Goal: Task Accomplishment & Management: Manage account settings

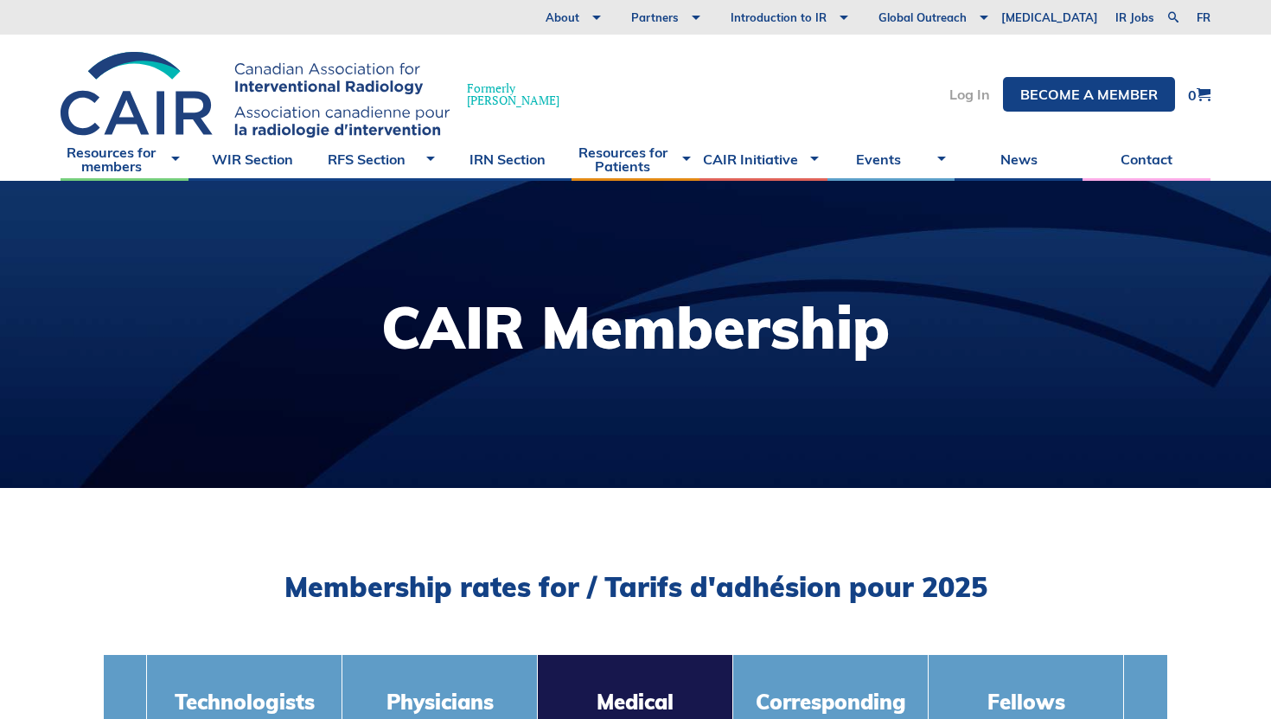
click at [962, 91] on link "Log In" at bounding box center [969, 94] width 41 height 14
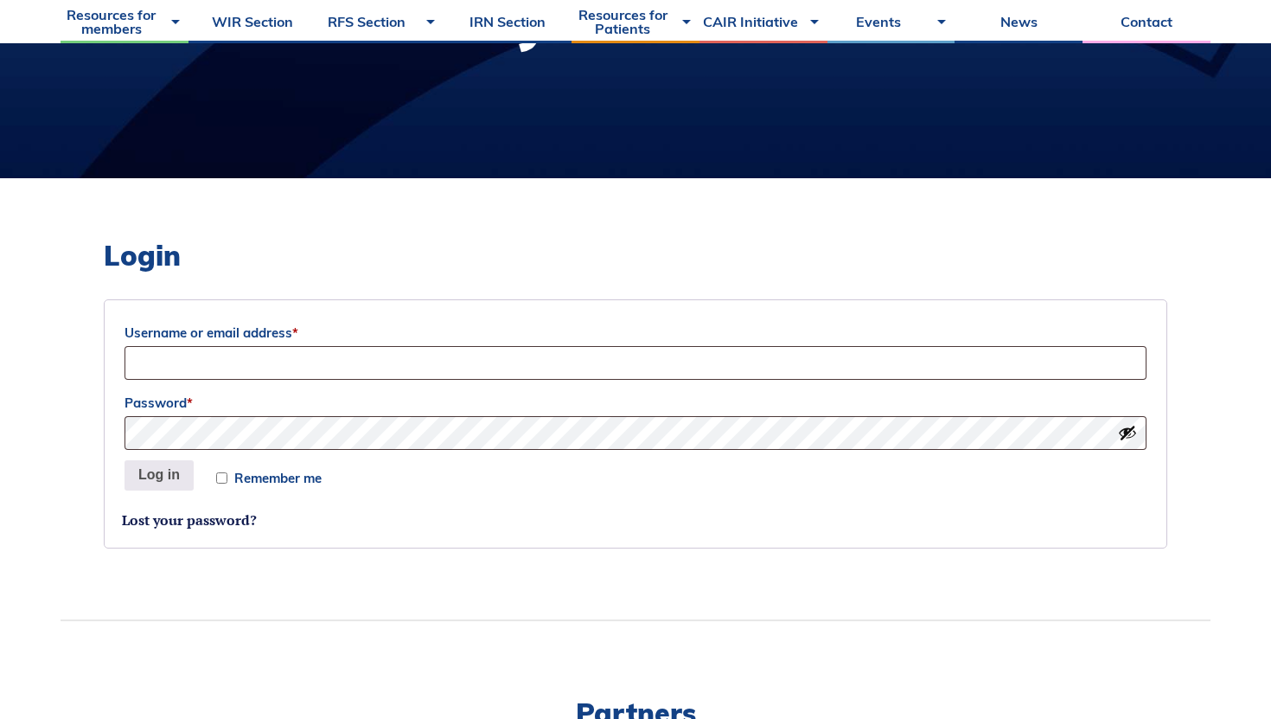
scroll to position [309, 0]
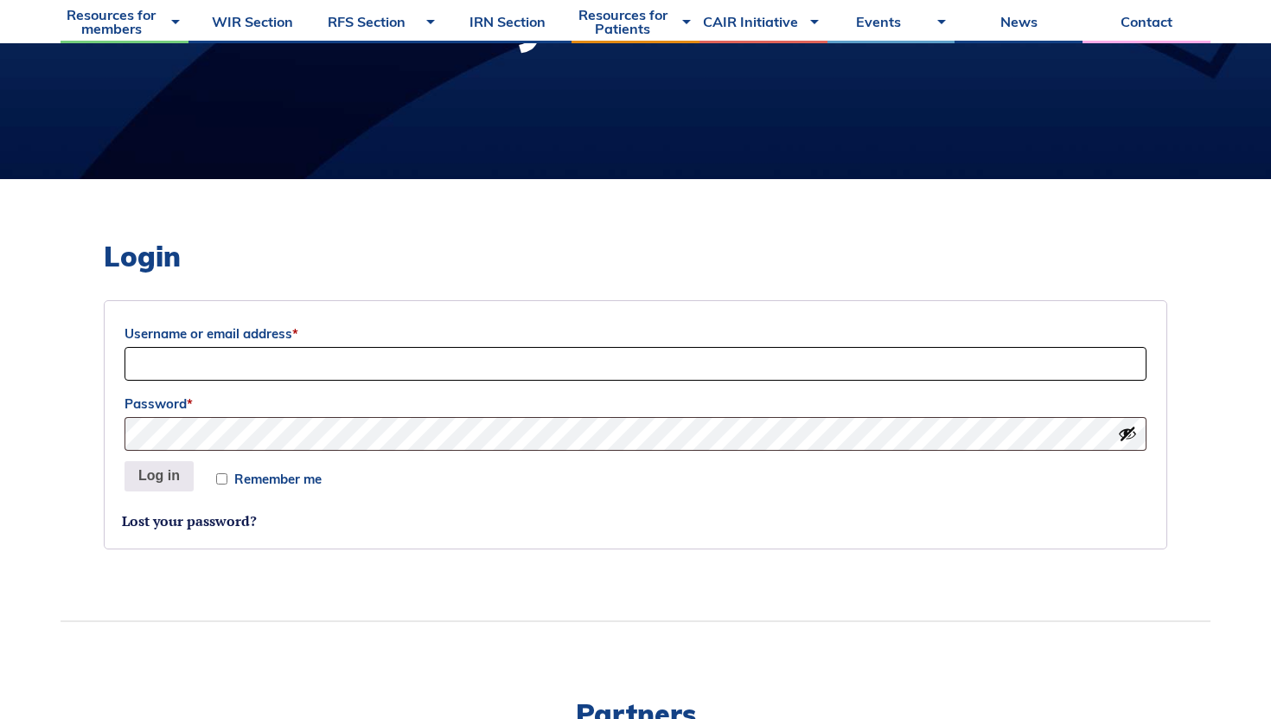
click at [531, 356] on input "Username or email address *" at bounding box center [636, 364] width 1022 height 34
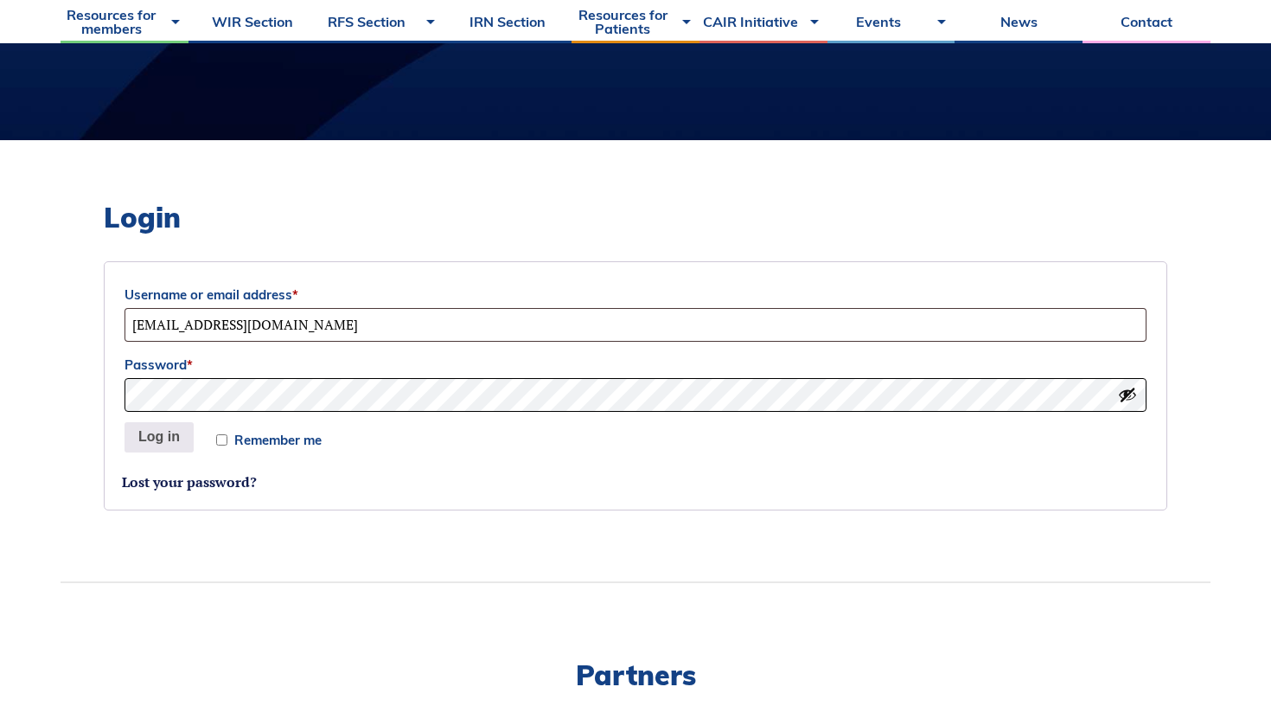
scroll to position [337, 0]
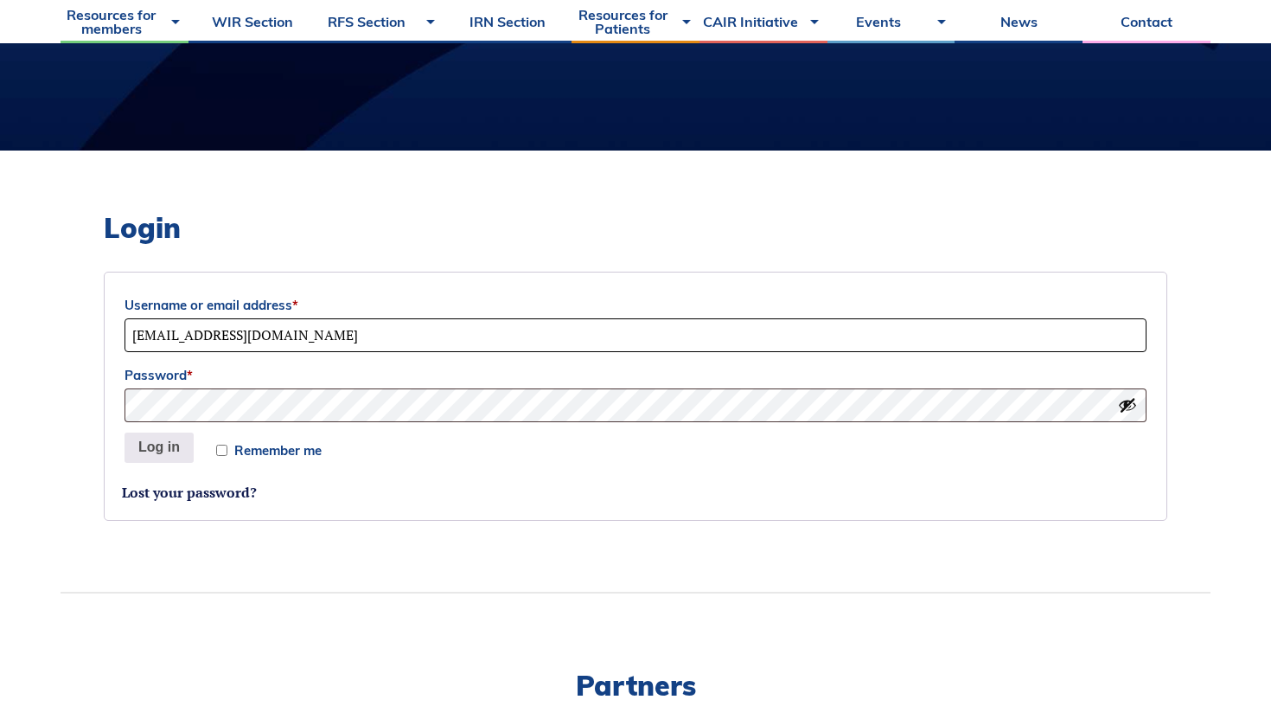
click at [168, 338] on input "mariexinyi.sun@outlook.com" at bounding box center [636, 335] width 1022 height 34
click at [266, 338] on input "marie-xinyi.sun@outlook.com" at bounding box center [636, 335] width 1022 height 34
click at [426, 327] on input "marie-xinyi.sun@mail.mcgill.ca.com" at bounding box center [636, 335] width 1022 height 34
type input "marie-xinyi.sun@mail.mcgill.ca"
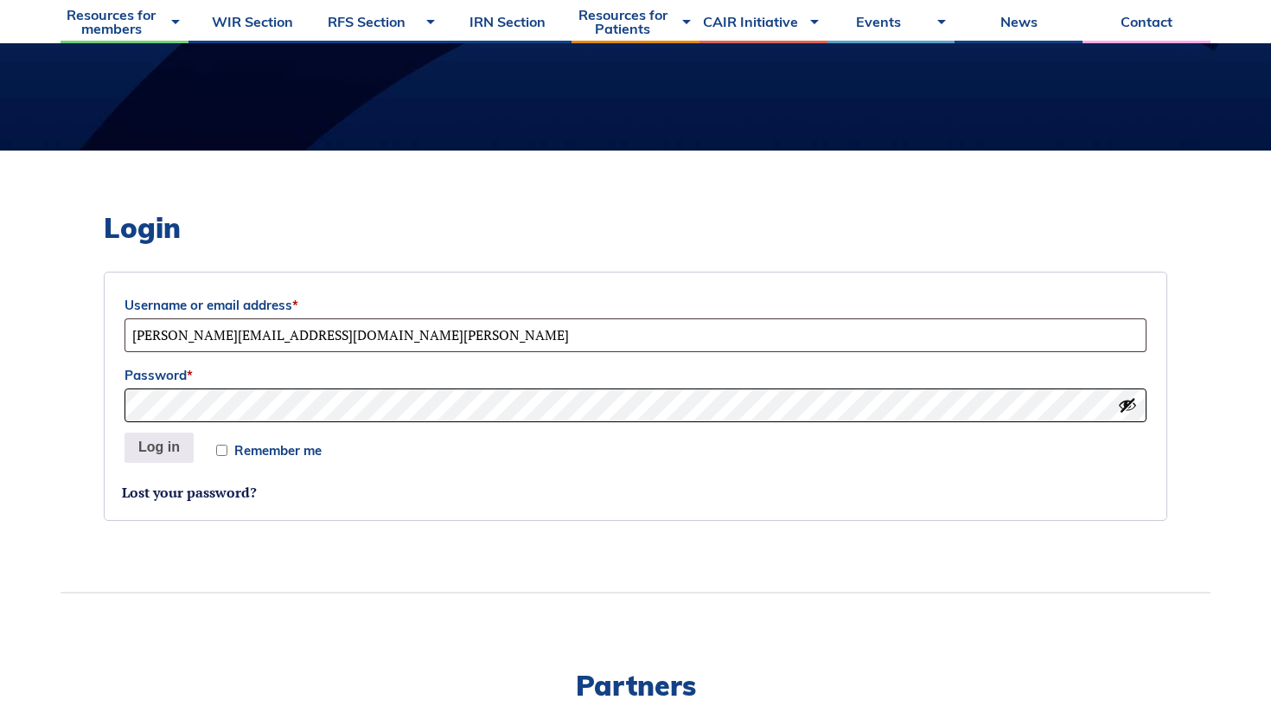
click at [125, 432] on button "Log in" at bounding box center [159, 447] width 69 height 31
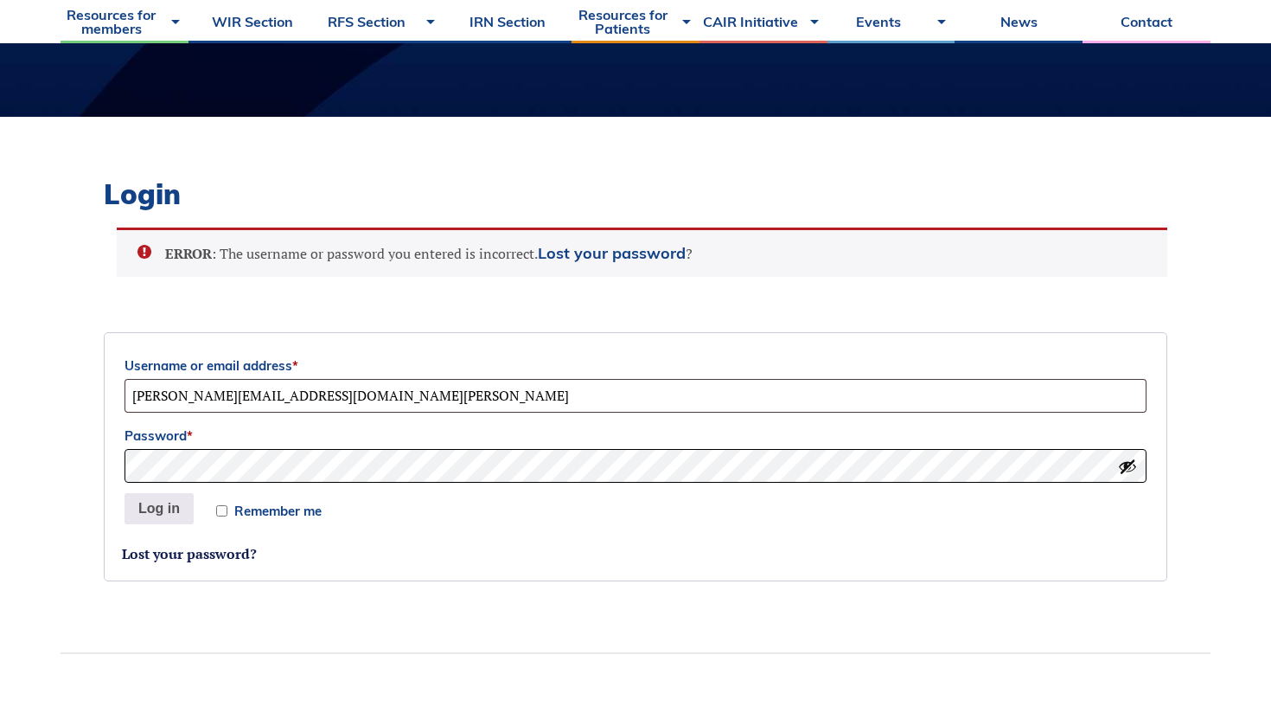
scroll to position [387, 0]
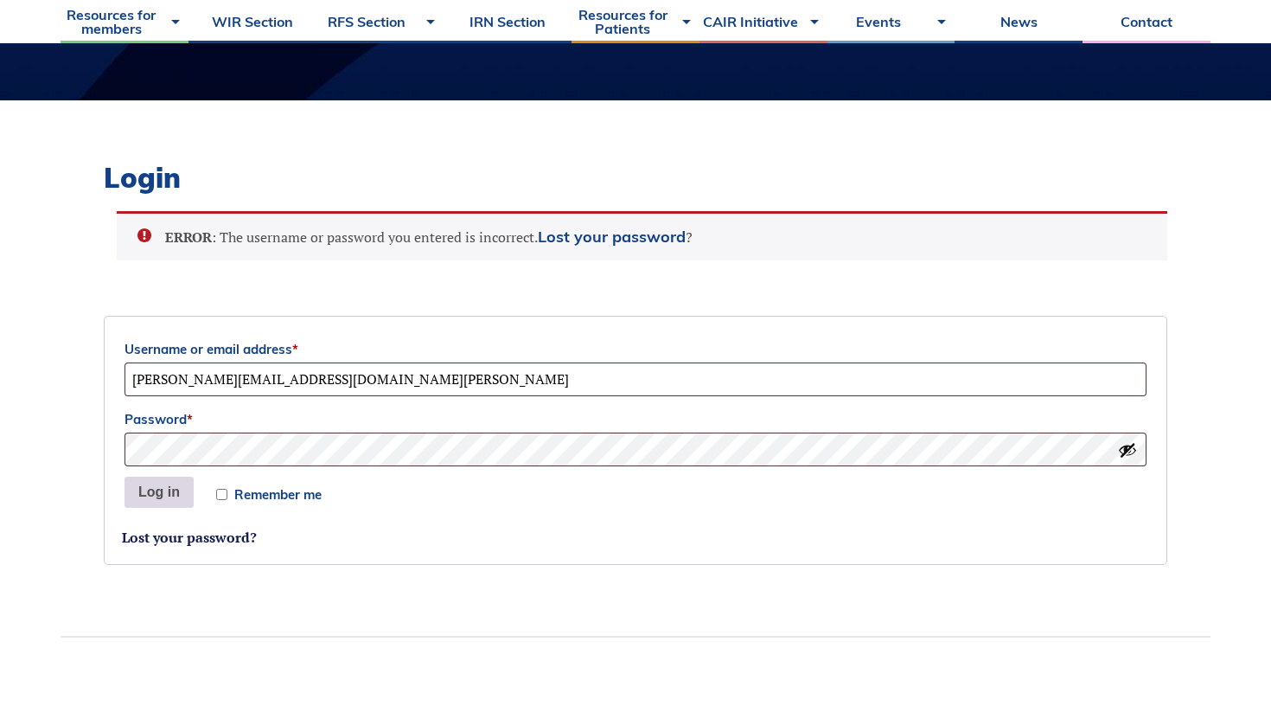
click at [166, 492] on button "Log in" at bounding box center [159, 491] width 69 height 31
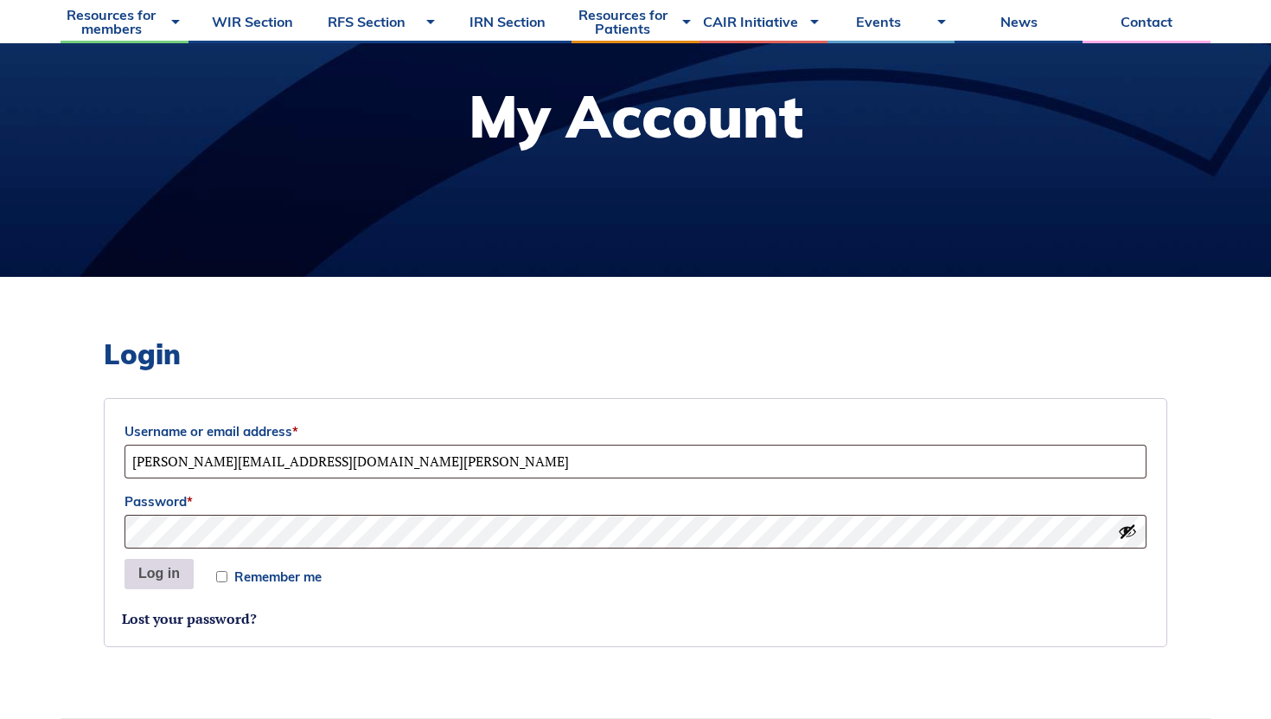
scroll to position [207, 0]
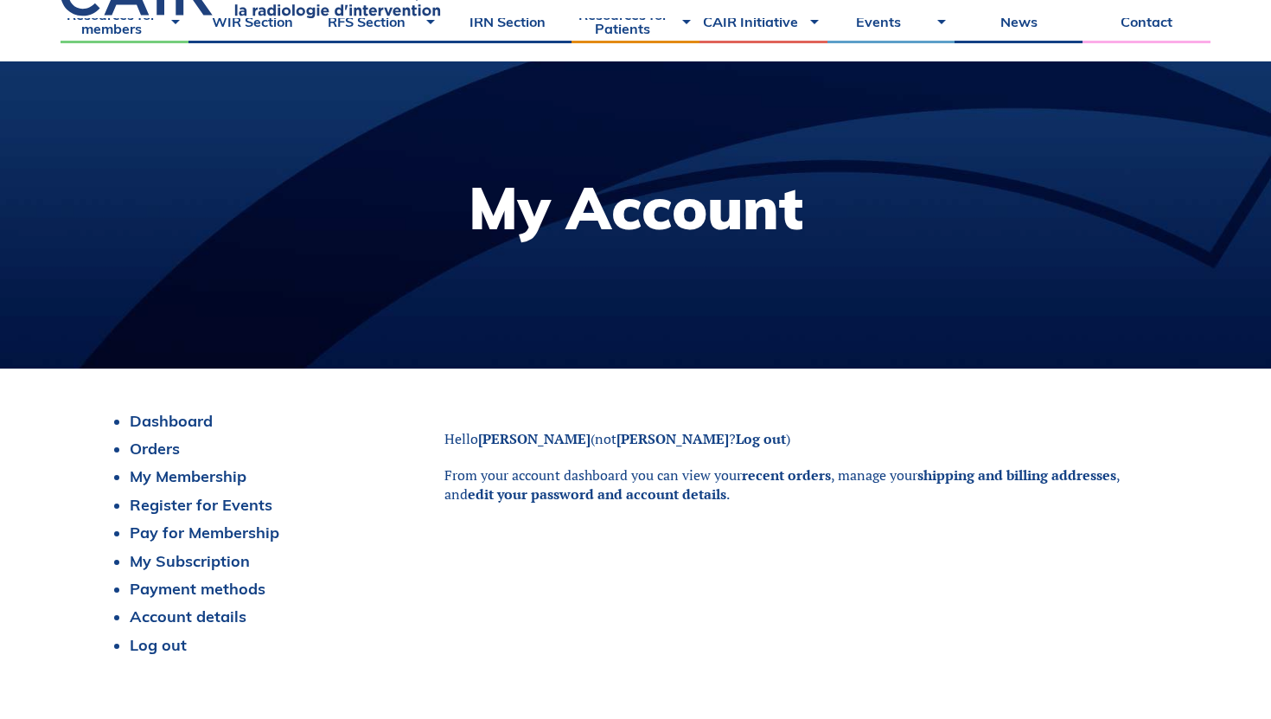
scroll to position [121, 0]
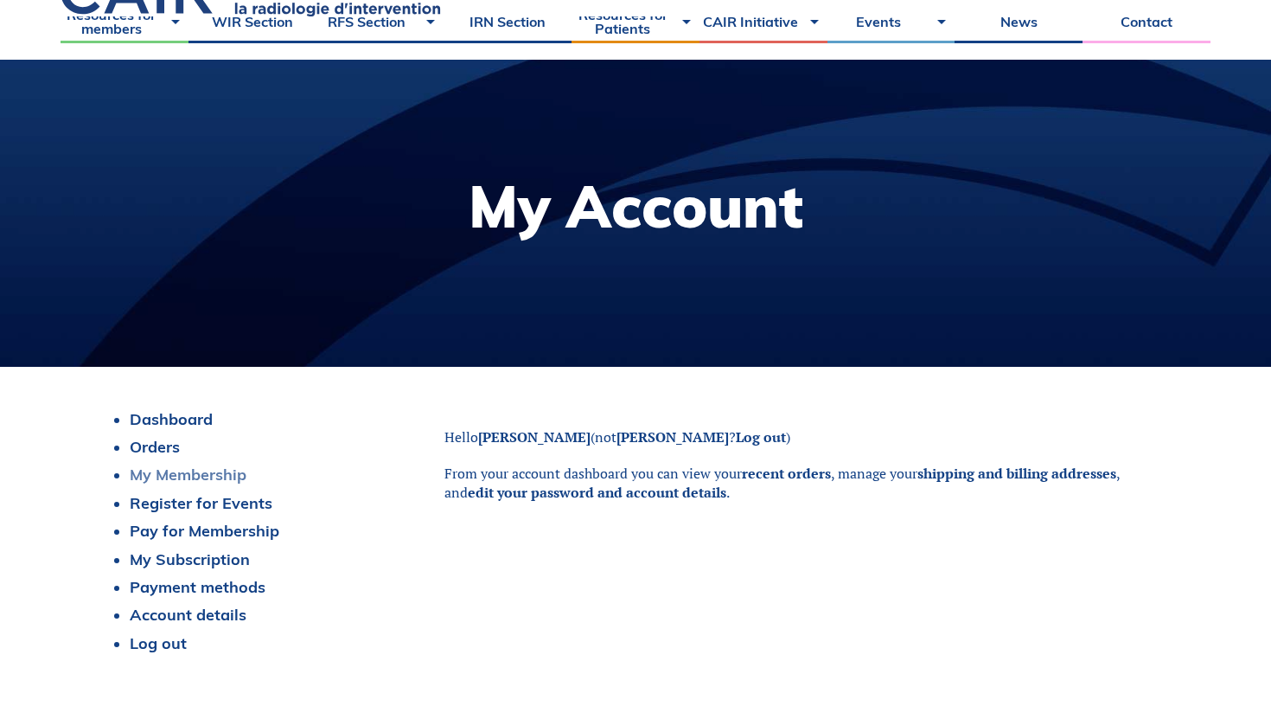
click at [221, 476] on link "My Membership" at bounding box center [188, 474] width 117 height 20
click at [214, 476] on link "My Membership" at bounding box center [188, 474] width 117 height 20
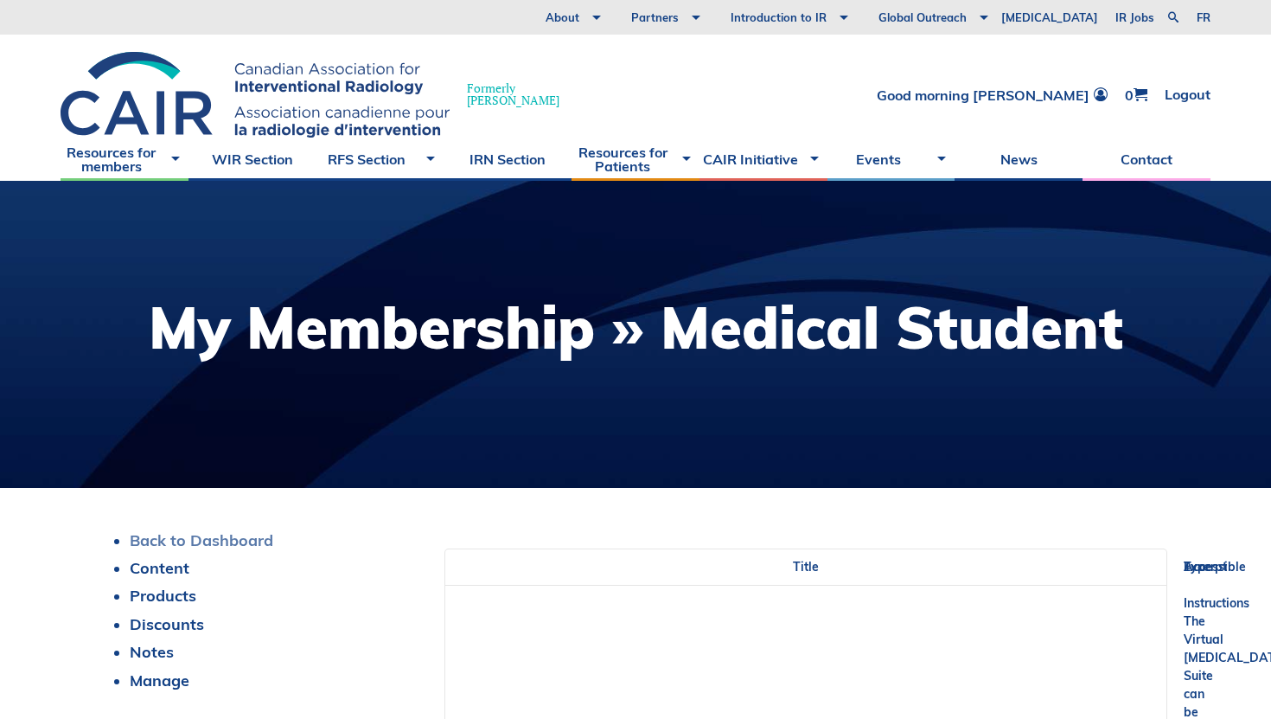
click at [238, 540] on link "Back to Dashboard" at bounding box center [202, 540] width 144 height 20
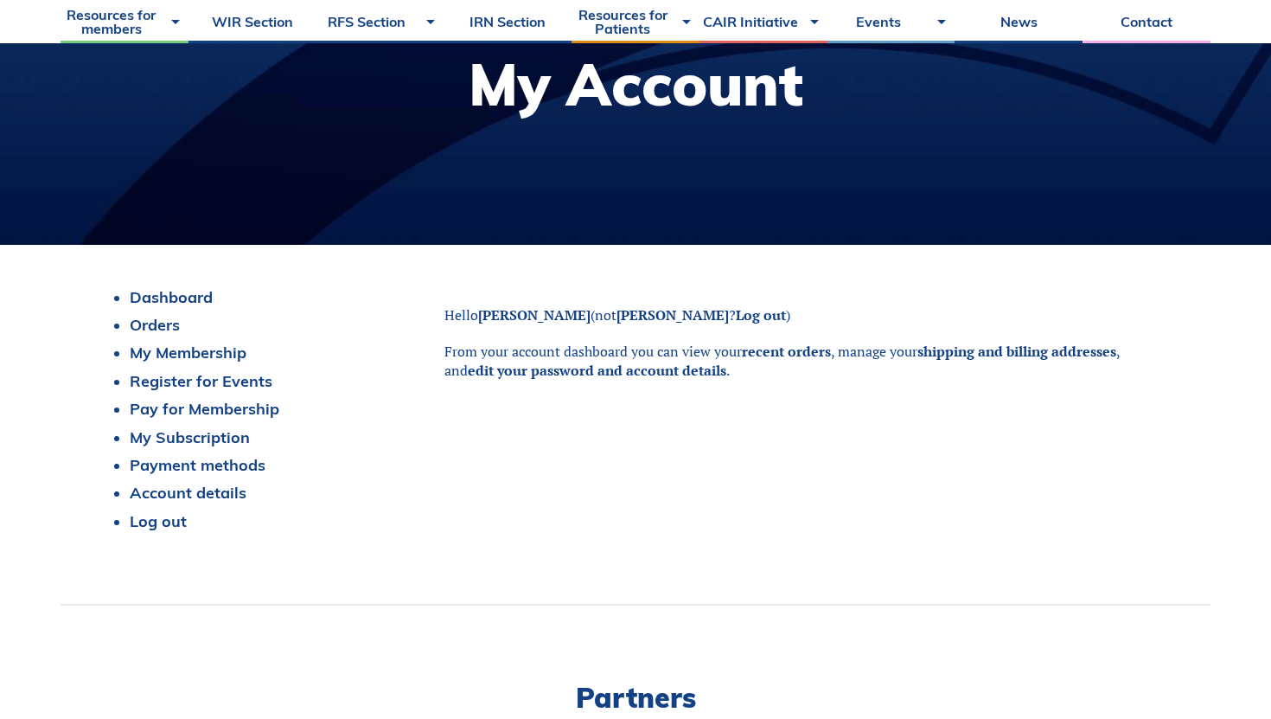
scroll to position [245, 0]
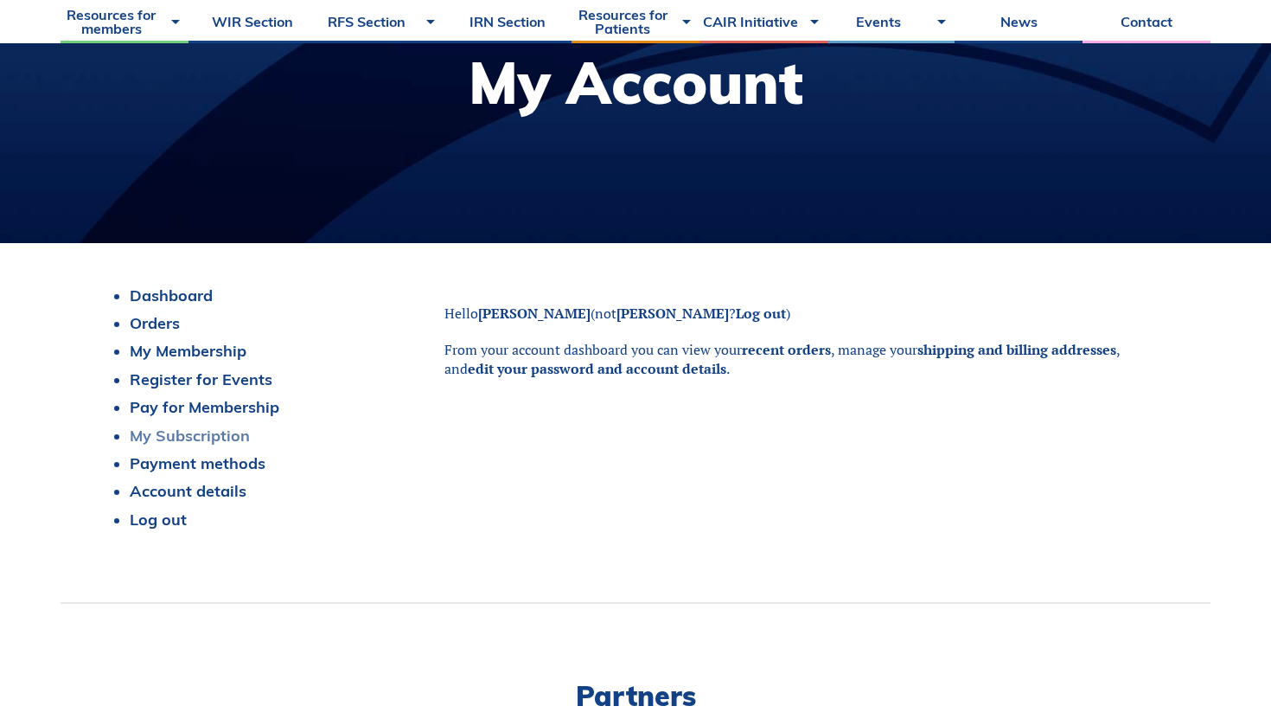
click at [203, 438] on link "My Subscription" at bounding box center [190, 435] width 120 height 20
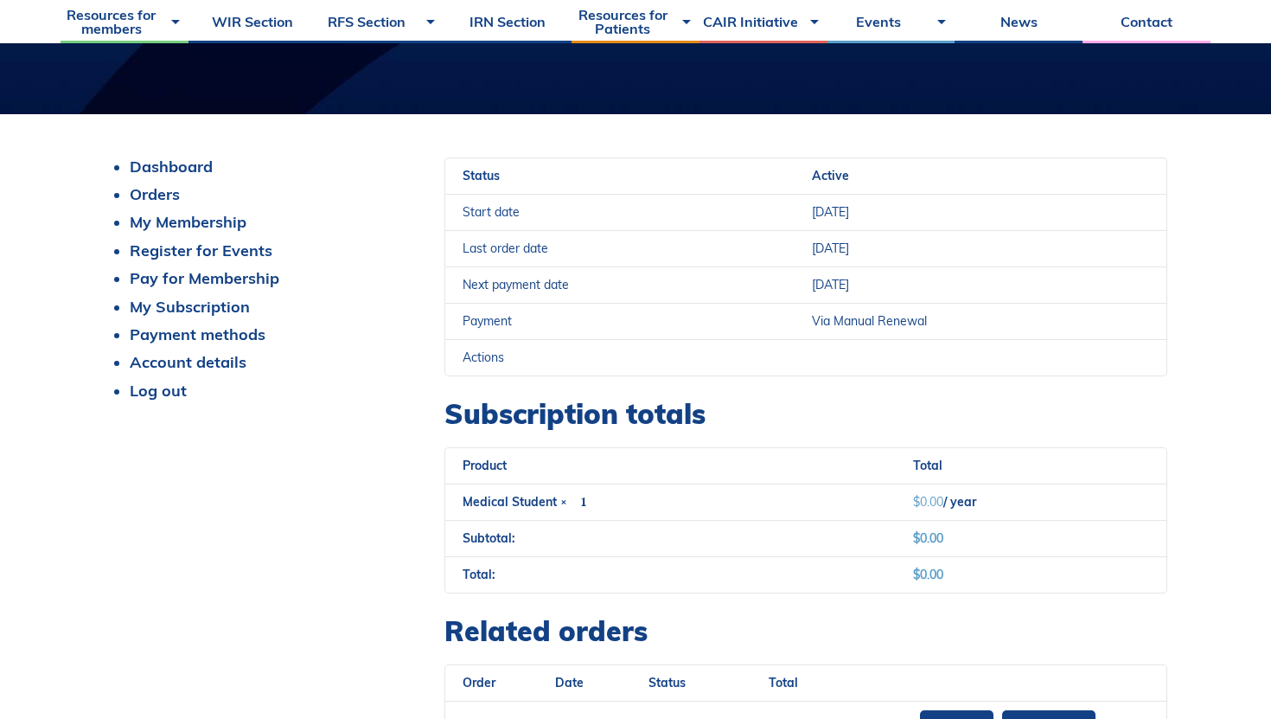
scroll to position [371, 0]
